Goal: Task Accomplishment & Management: Manage account settings

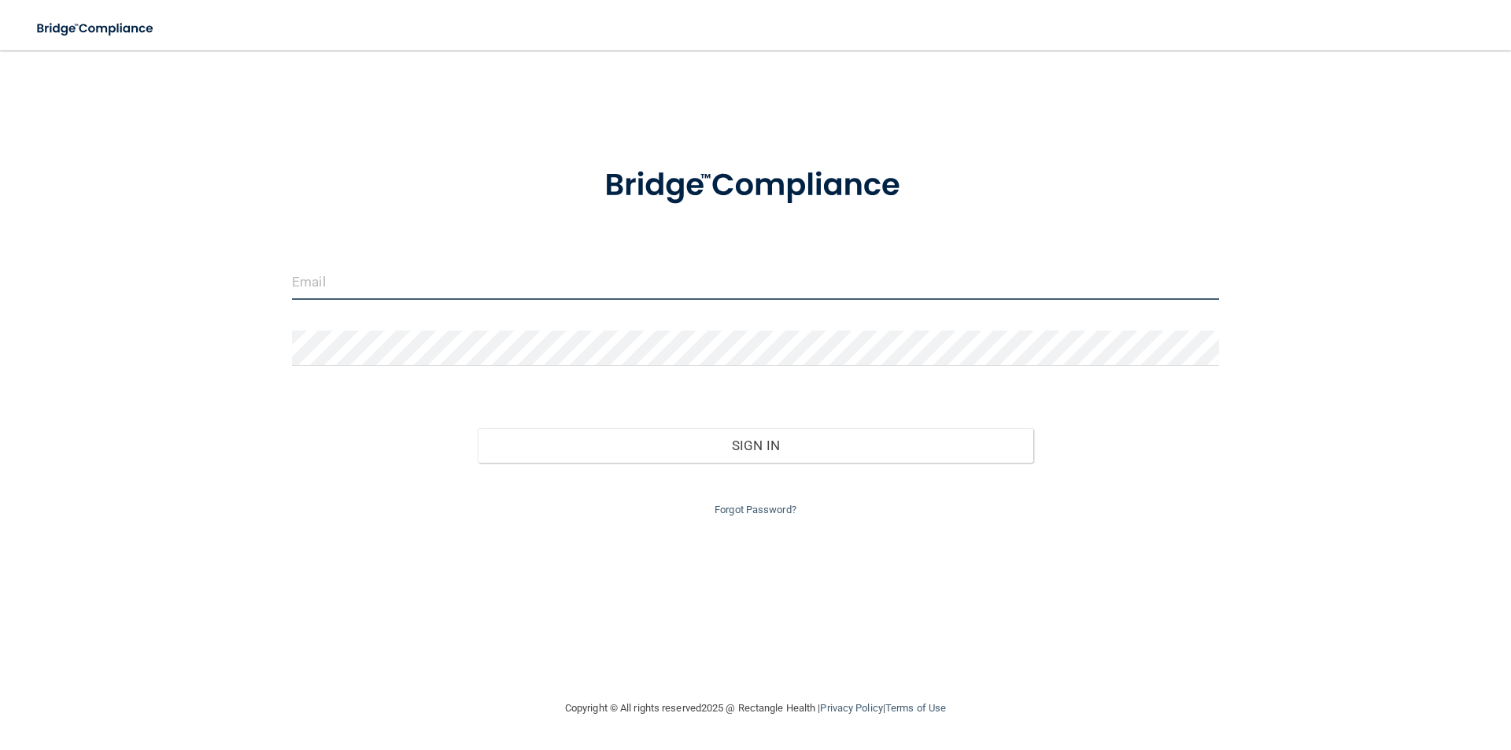
click at [334, 290] on input "email" at bounding box center [755, 281] width 927 height 35
type input "[EMAIL_ADDRESS][DOMAIN_NAME]"
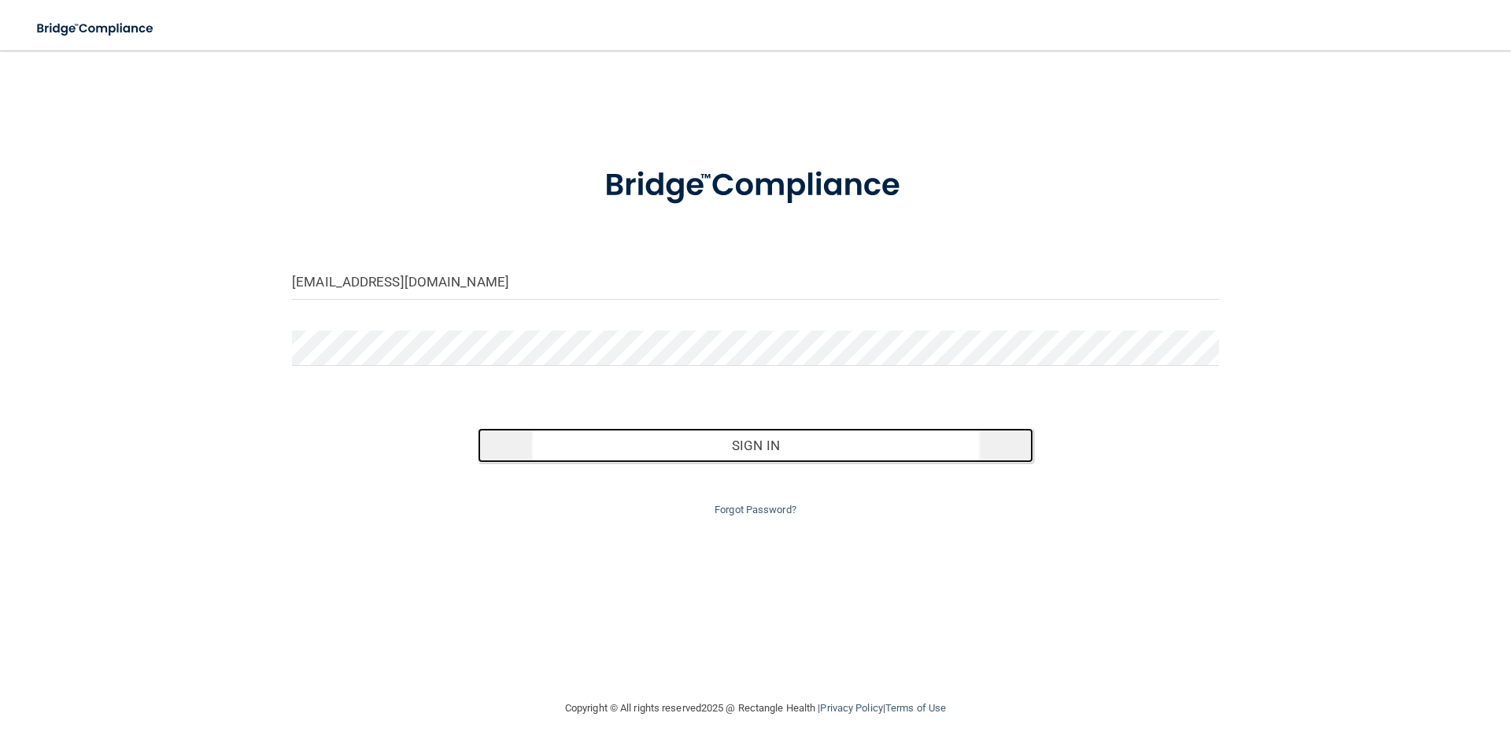
click at [669, 446] on button "Sign In" at bounding box center [756, 445] width 556 height 35
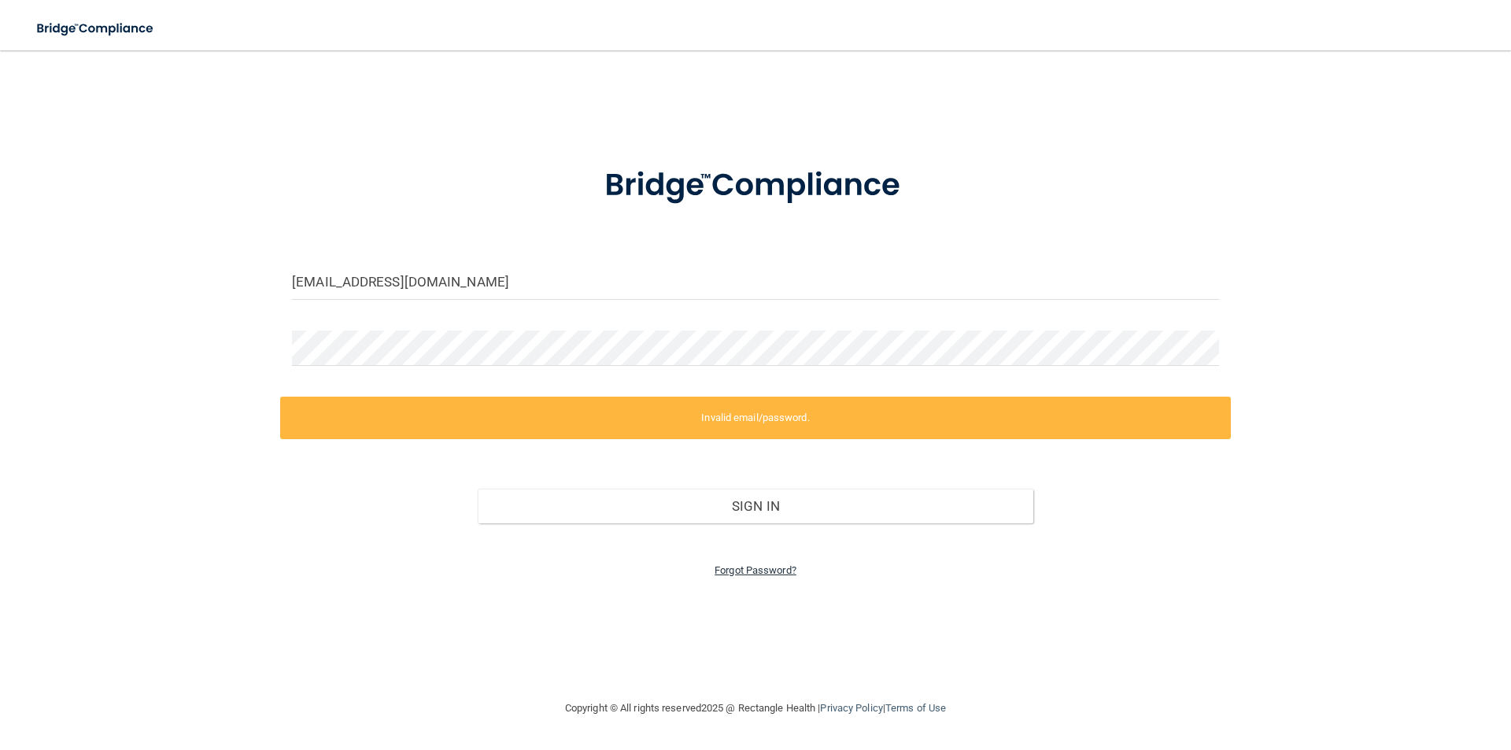
click at [748, 572] on link "Forgot Password?" at bounding box center [755, 570] width 82 height 12
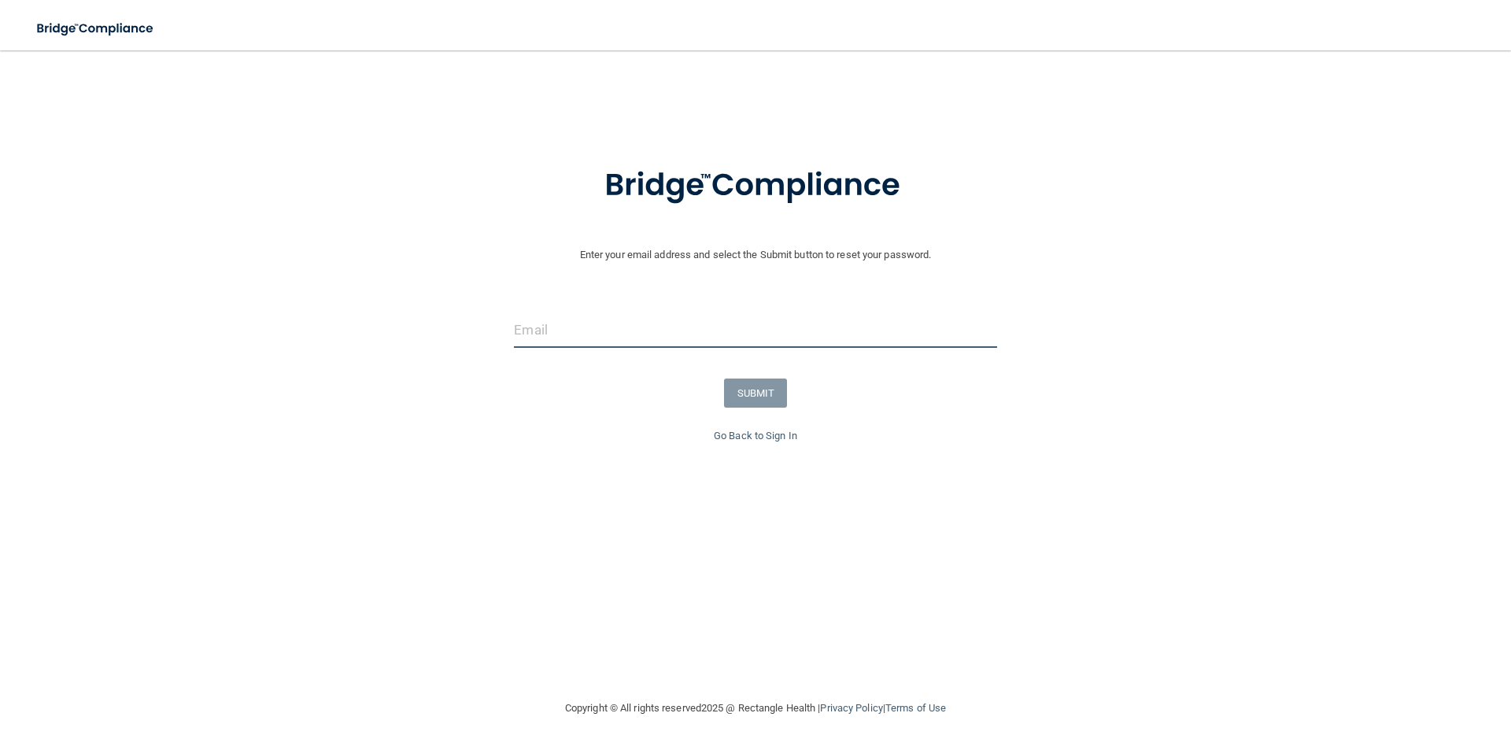
click at [566, 328] on input "email" at bounding box center [755, 329] width 482 height 35
type input "[EMAIL_ADDRESS][DOMAIN_NAME]"
click at [758, 390] on button "SUBMIT" at bounding box center [756, 392] width 64 height 29
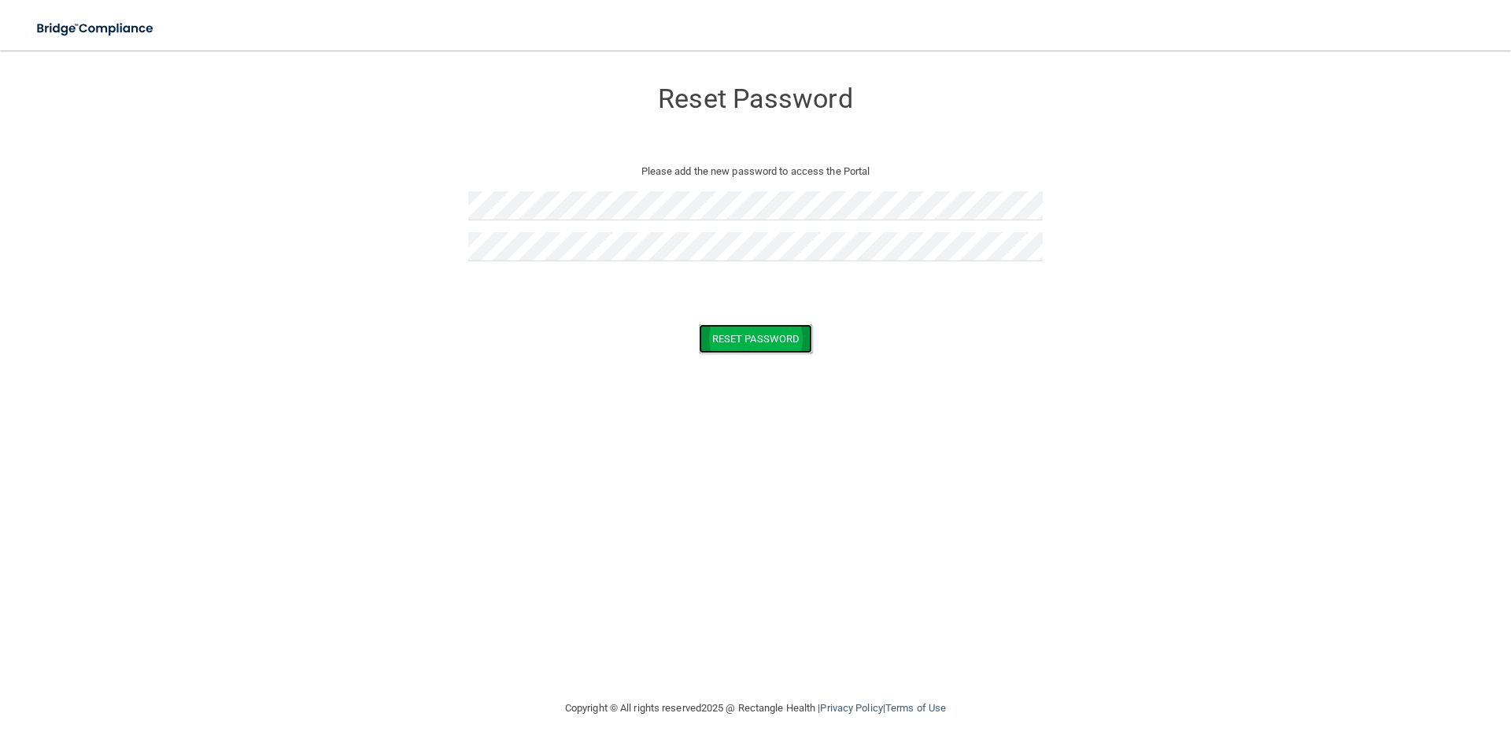
click at [760, 343] on button "Reset Password" at bounding box center [755, 338] width 113 height 29
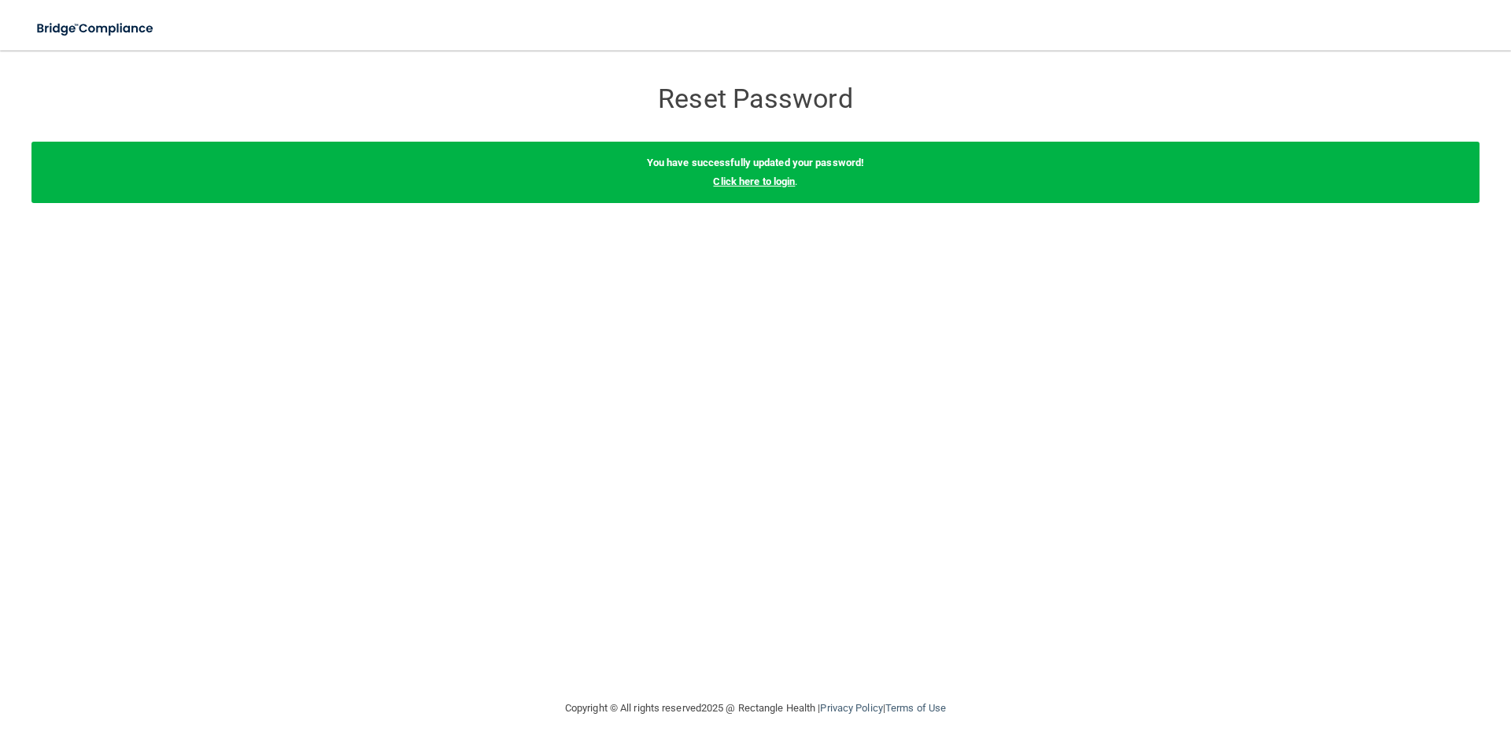
click at [763, 185] on link "Click here to login" at bounding box center [754, 181] width 82 height 12
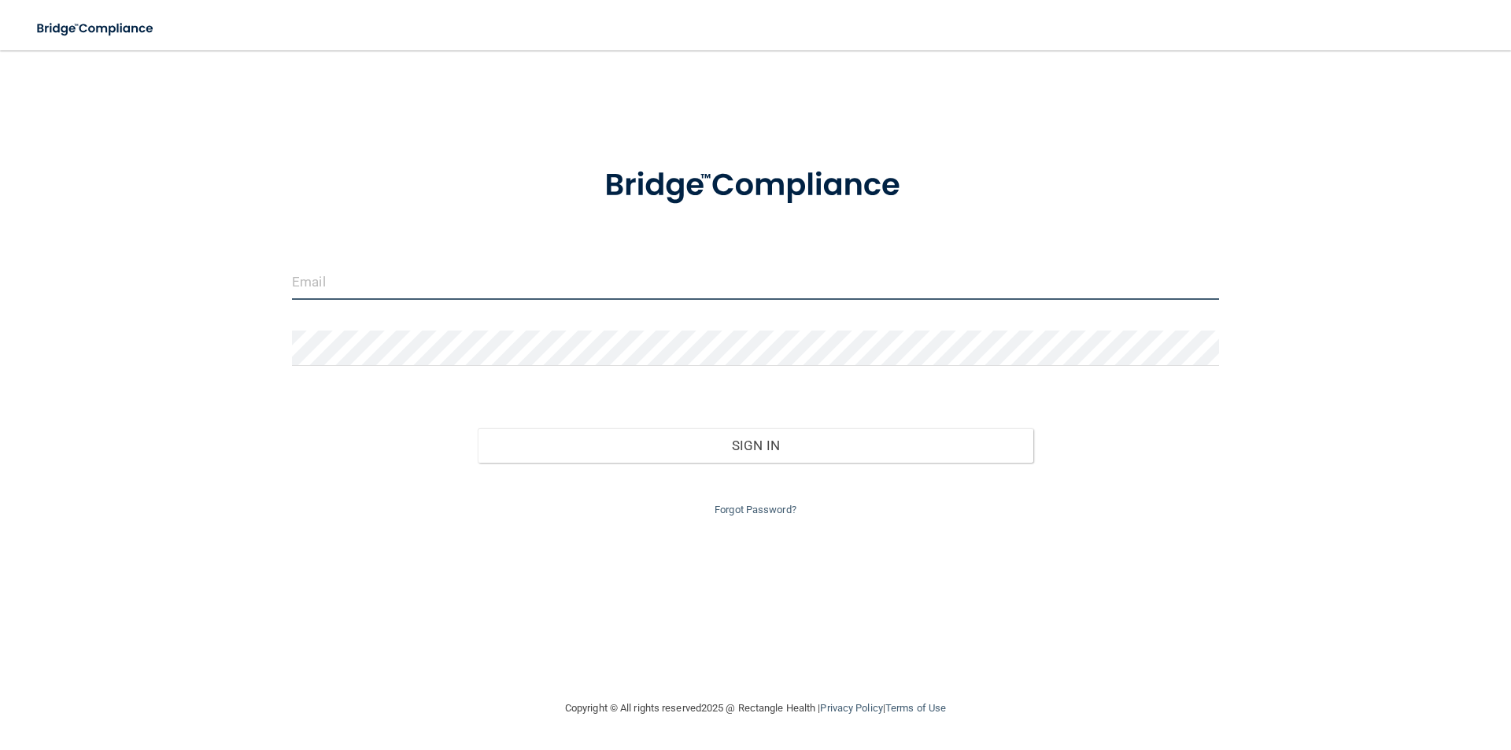
click at [349, 287] on input "email" at bounding box center [755, 281] width 927 height 35
type input "[EMAIL_ADDRESS][DOMAIN_NAME]"
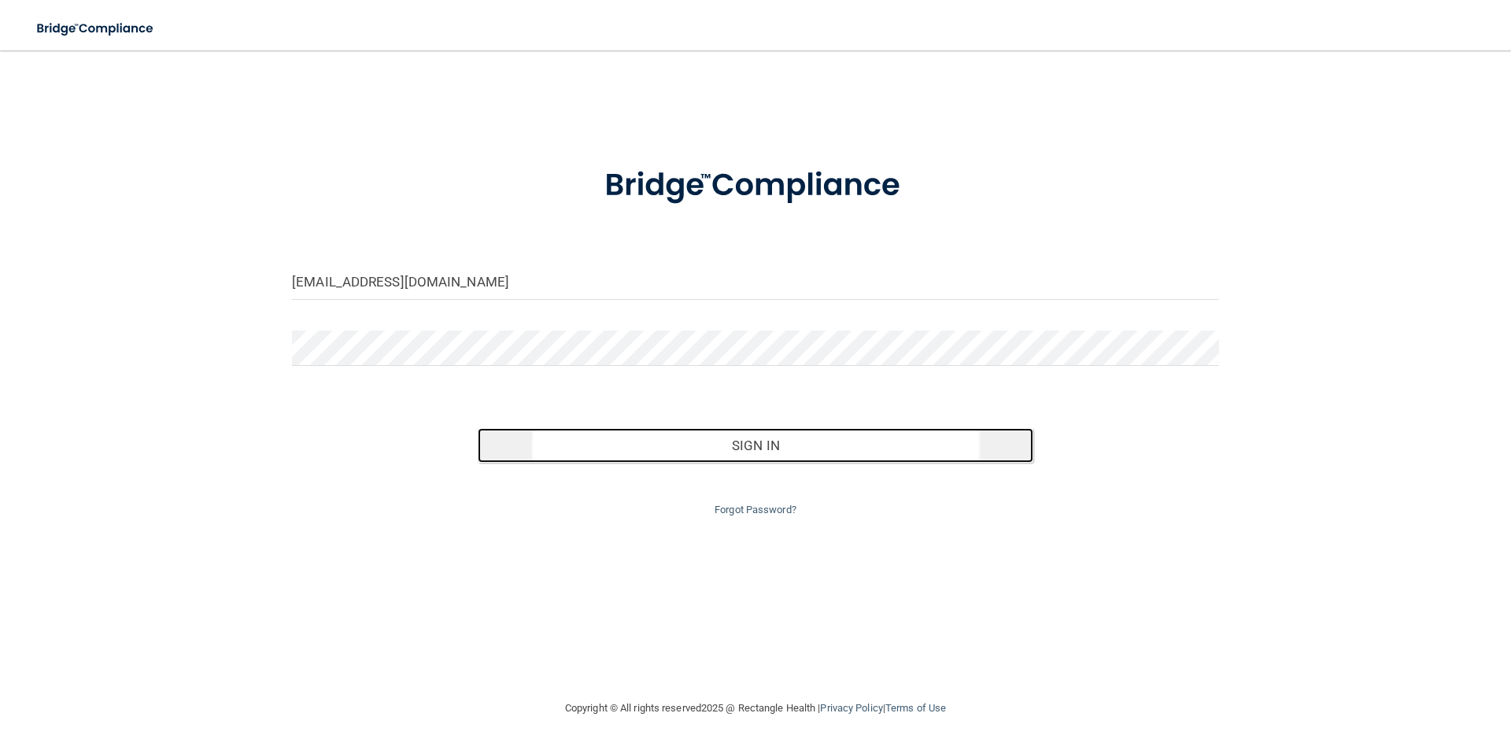
click at [769, 441] on button "Sign In" at bounding box center [756, 445] width 556 height 35
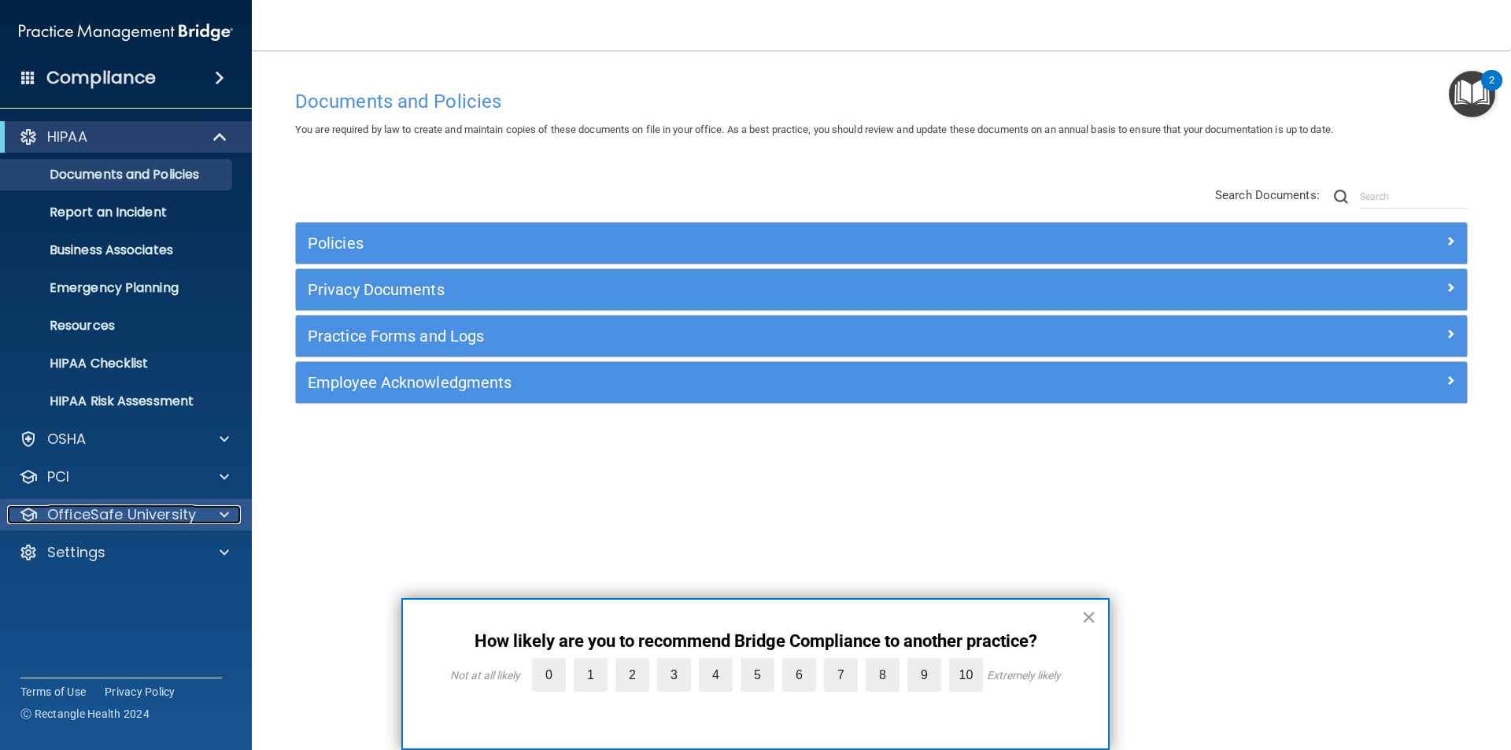
click at [136, 513] on p "OfficeSafe University" at bounding box center [121, 514] width 149 height 19
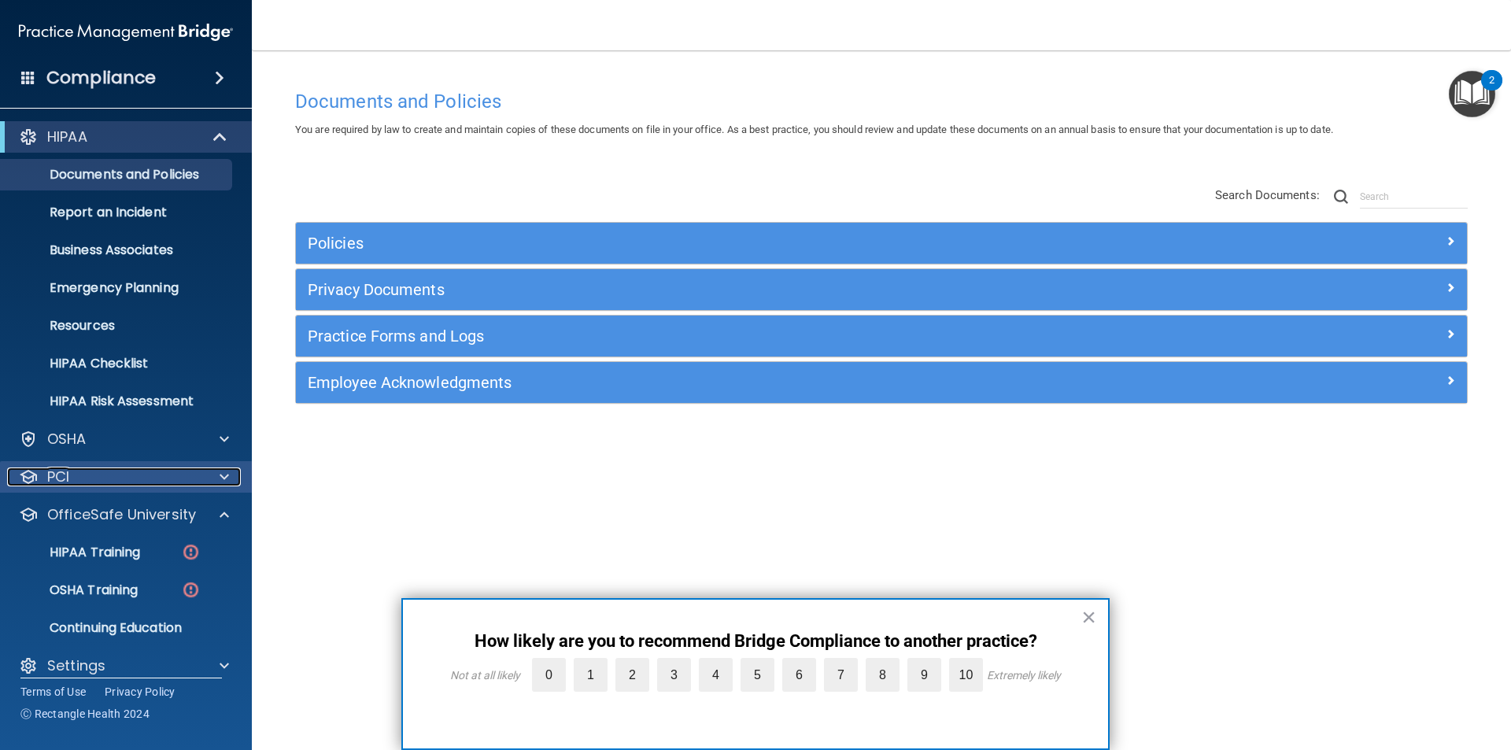
click at [186, 478] on div "PCI" at bounding box center [104, 476] width 195 height 19
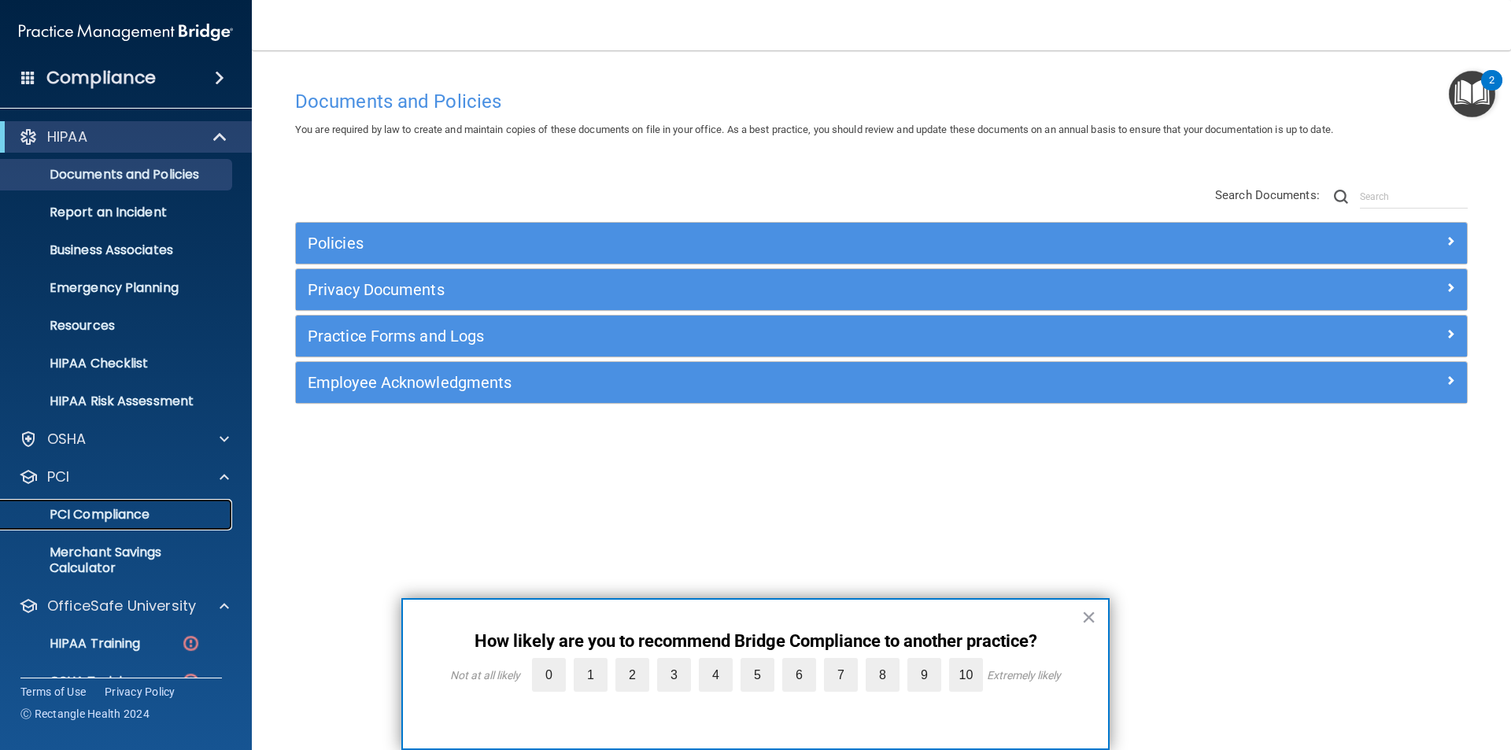
click at [134, 507] on p "PCI Compliance" at bounding box center [117, 515] width 215 height 16
